Goal: Find contact information: Find contact information

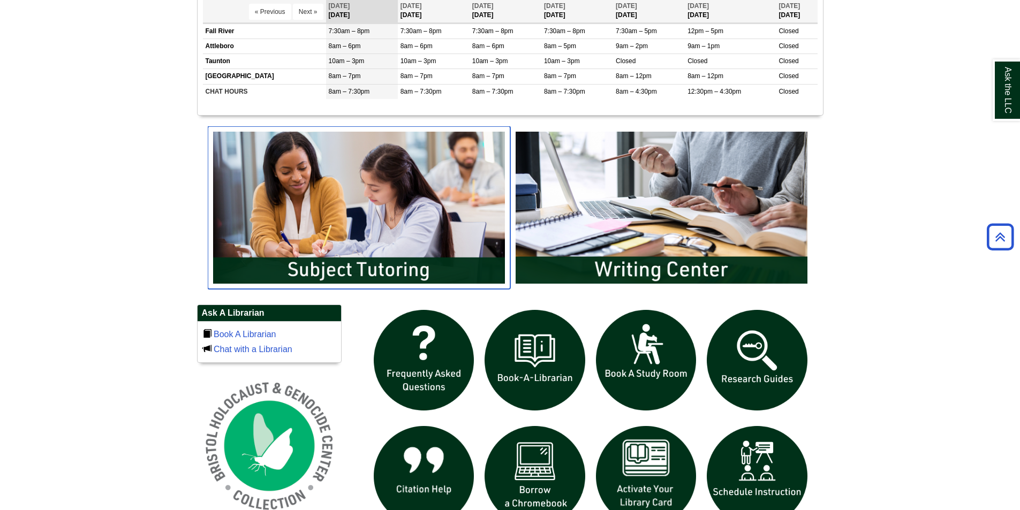
click at [307, 200] on img "slideshow" at bounding box center [359, 207] width 302 height 163
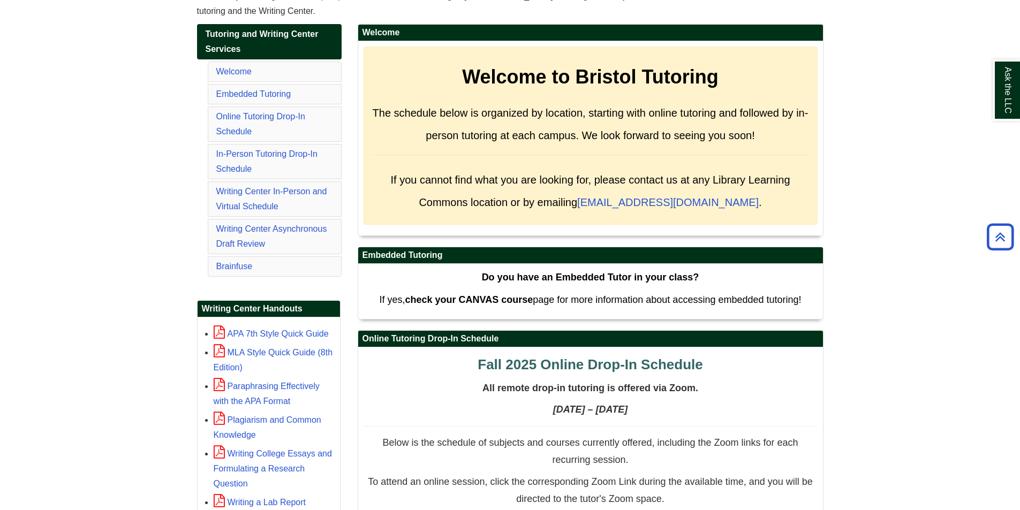
scroll to position [107, 0]
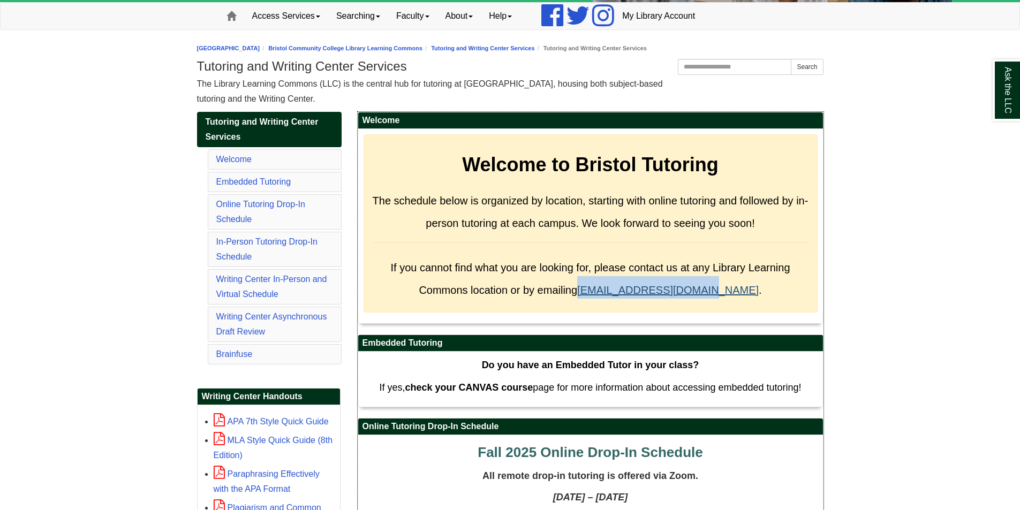
drag, startPoint x: 609, startPoint y: 293, endPoint x: 727, endPoint y: 292, distance: 118.3
click at [727, 292] on span "If you cannot find what you are looking for, please contact us at any Library L…" at bounding box center [589, 279] width 399 height 34
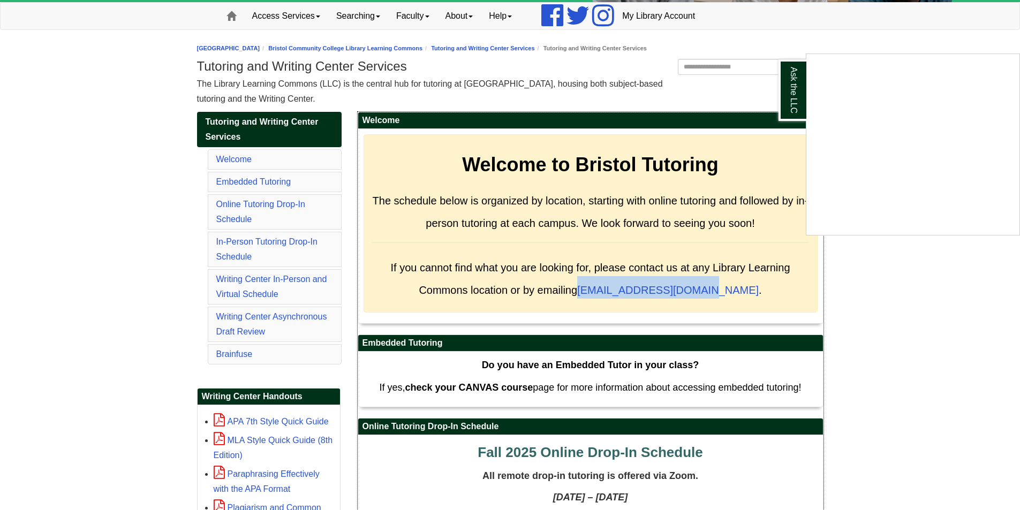
copy link "[EMAIL_ADDRESS][DOMAIN_NAME]"
